Goal: Information Seeking & Learning: Learn about a topic

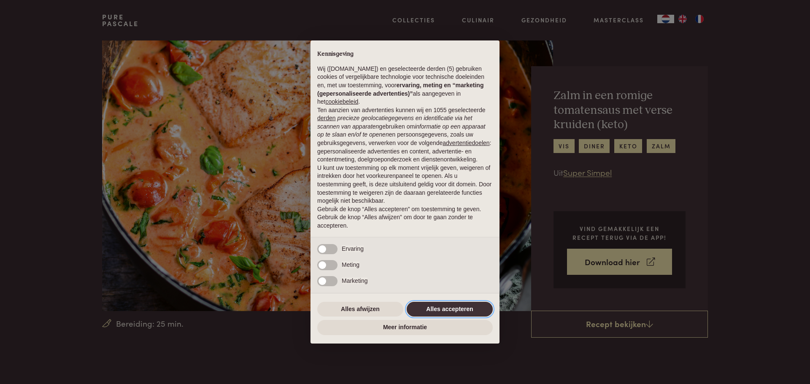
click at [454, 308] on button "Alles accepteren" at bounding box center [450, 309] width 86 height 15
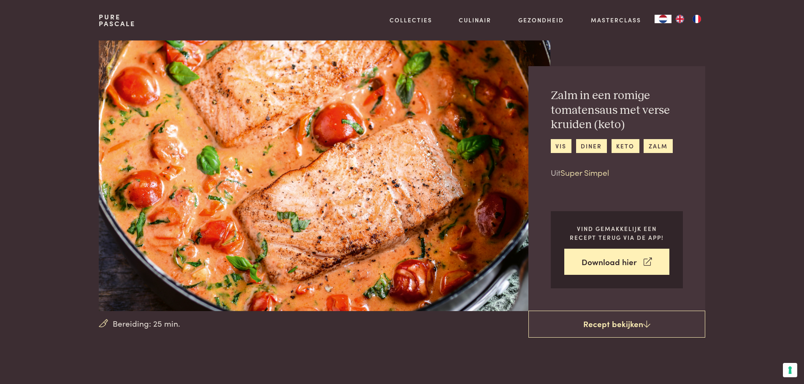
click at [567, 173] on link "Super Simpel" at bounding box center [584, 172] width 49 height 11
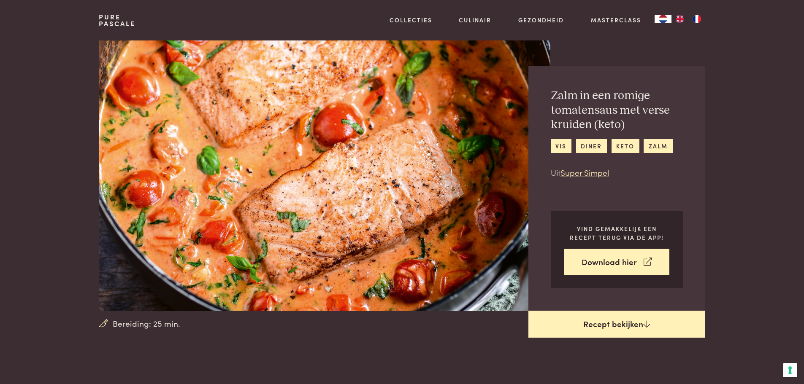
click at [603, 328] on link "Recept bekijken" at bounding box center [616, 324] width 177 height 27
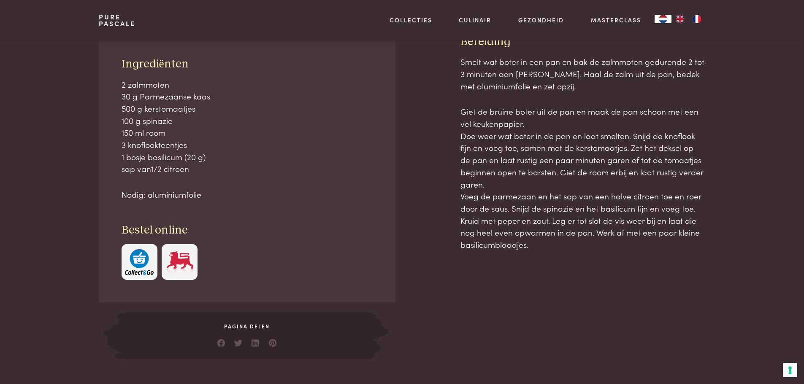
scroll to position [382, 0]
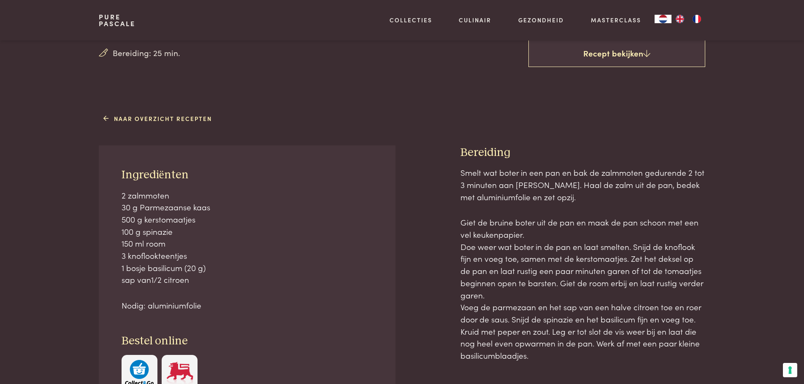
scroll to position [256, 0]
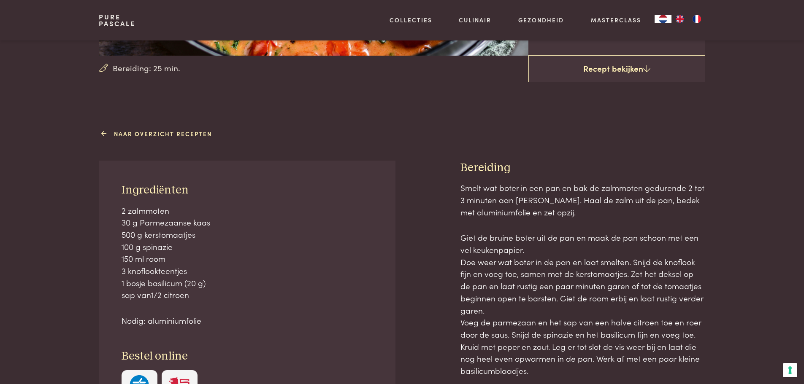
click at [148, 135] on link "Naar overzicht recepten" at bounding box center [157, 134] width 108 height 9
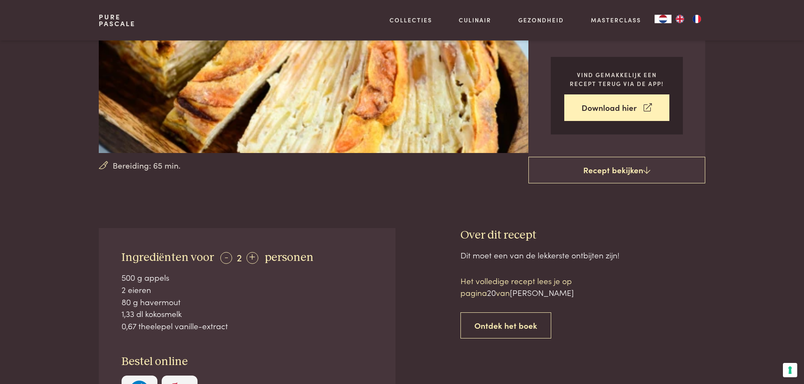
scroll to position [169, 0]
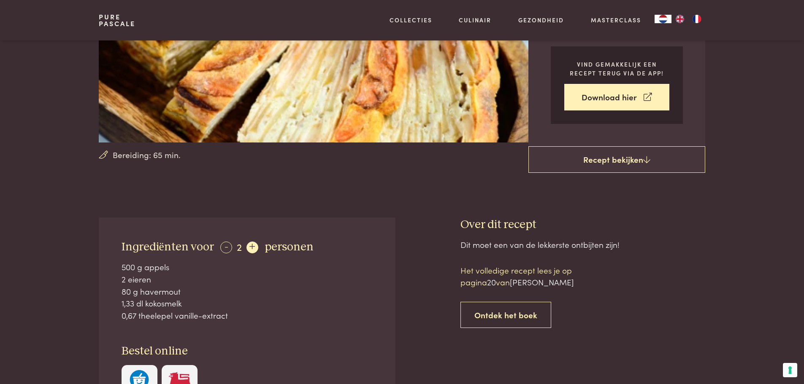
click at [251, 249] on div "+" at bounding box center [252, 248] width 12 height 12
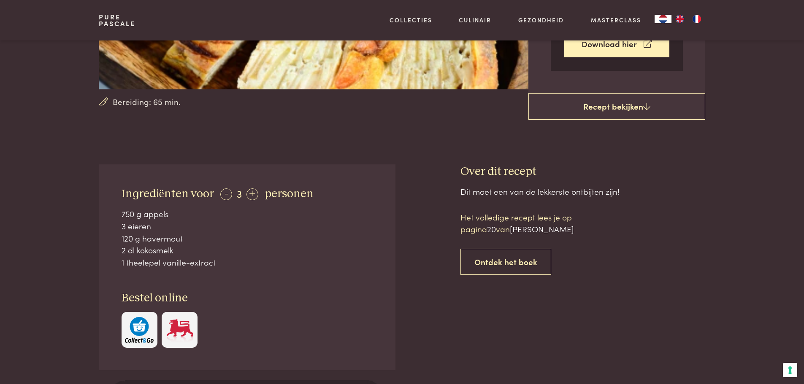
scroll to position [253, 0]
